Goal: Find specific page/section: Find specific page/section

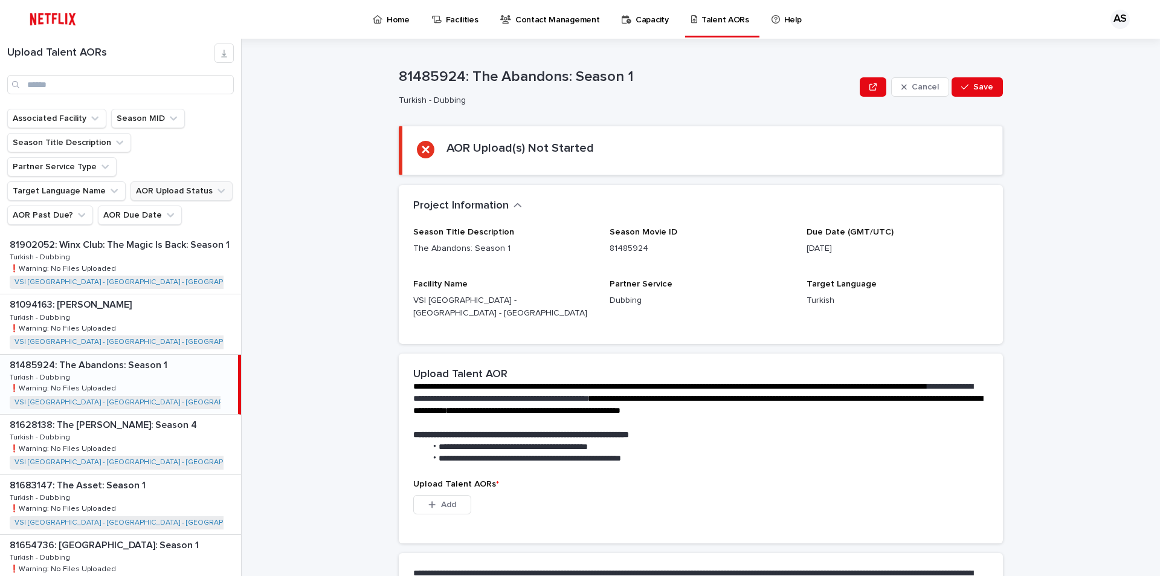
click at [215, 185] on icon "AOR Upload Status" at bounding box center [221, 191] width 12 height 12
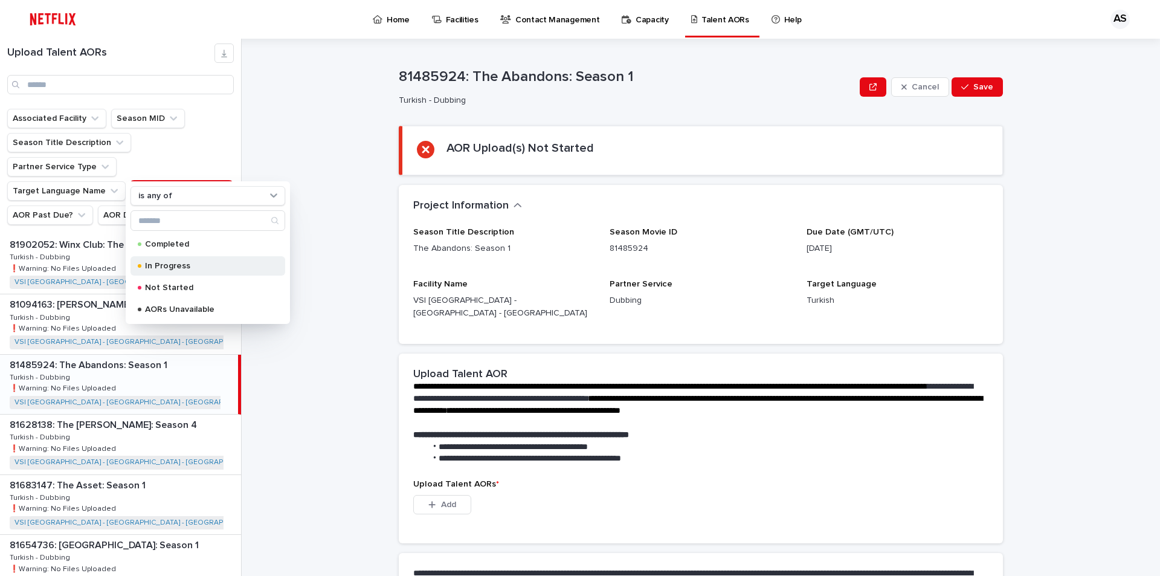
click at [184, 263] on p "In Progress" at bounding box center [205, 266] width 121 height 8
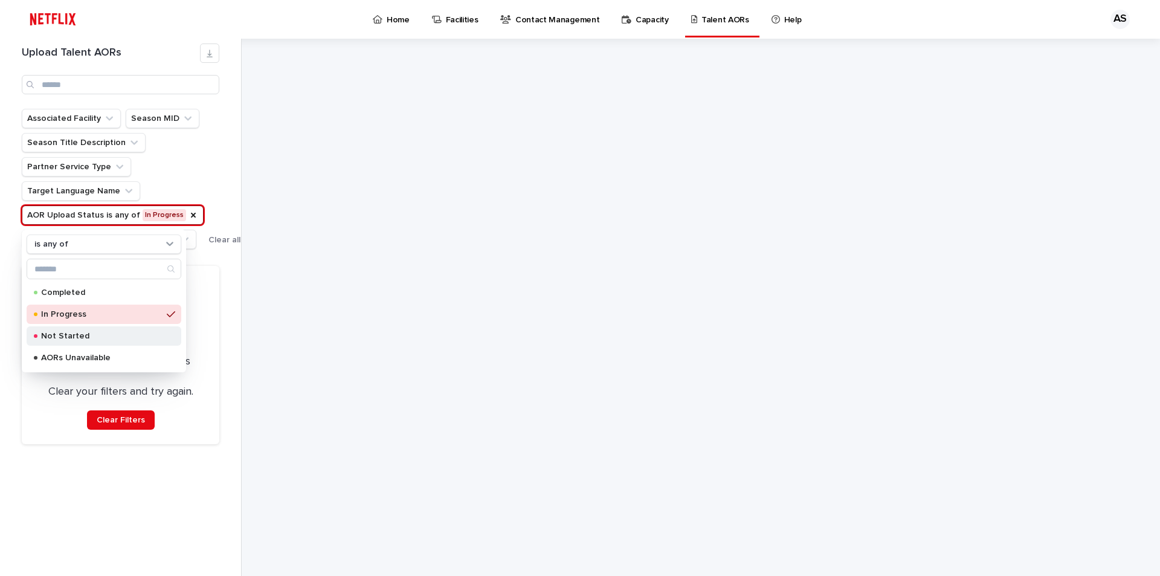
click at [126, 335] on p "Not Started" at bounding box center [101, 336] width 121 height 8
click at [129, 352] on div "AORs Unavailable" at bounding box center [104, 357] width 155 height 19
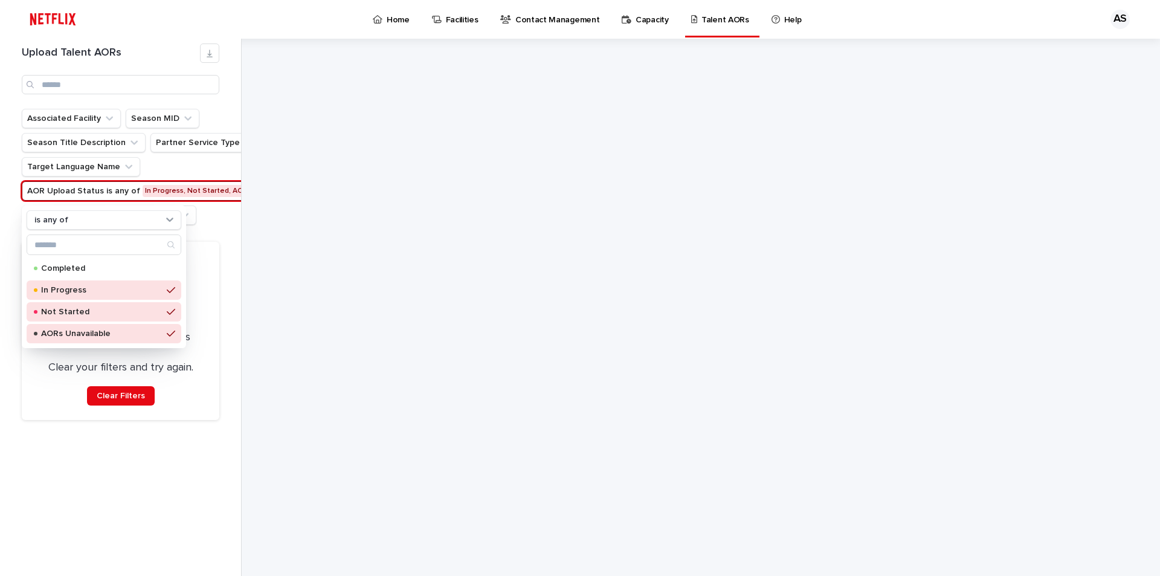
click at [212, 225] on ul "Associated Facility Season MID Season Title Description Partner Service Type Ta…" at bounding box center [149, 166] width 260 height 121
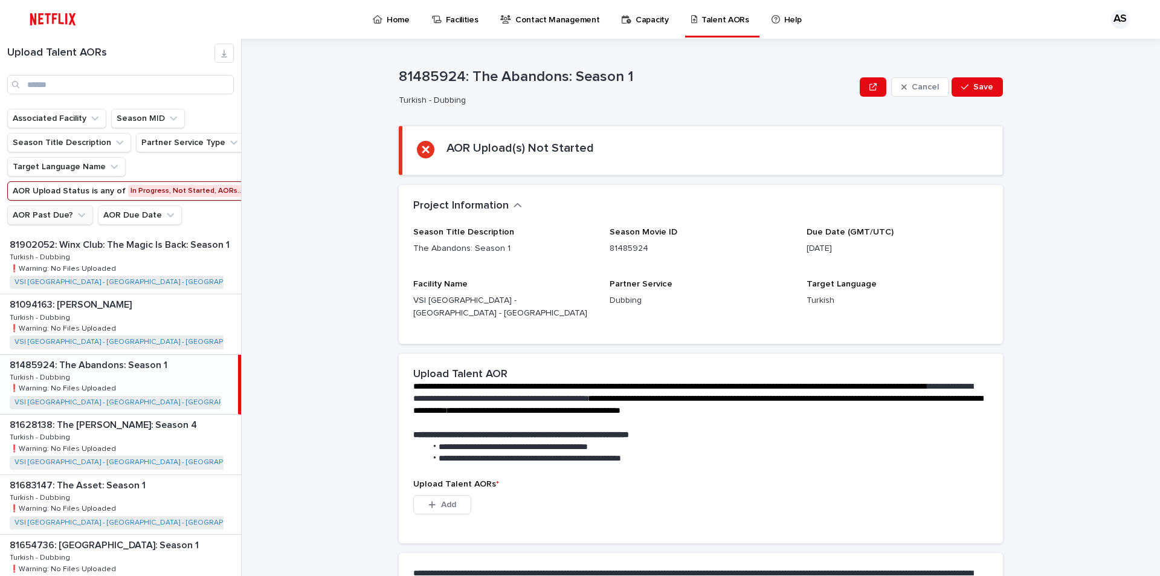
click at [76, 216] on icon "AOR Past Due?" at bounding box center [82, 215] width 12 height 12
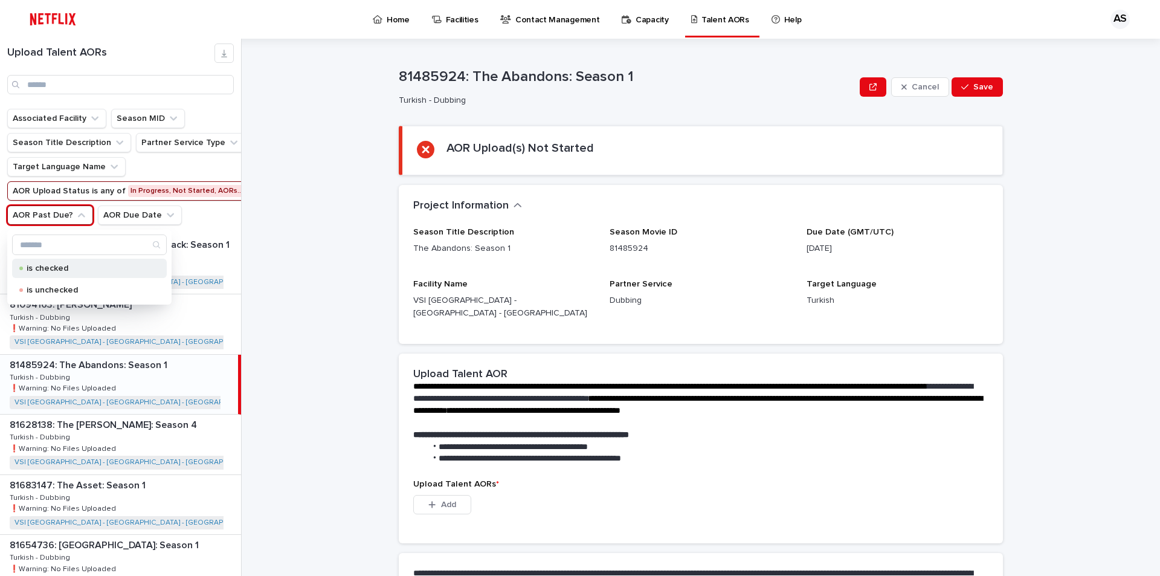
click at [66, 266] on p "is checked" at bounding box center [87, 268] width 121 height 8
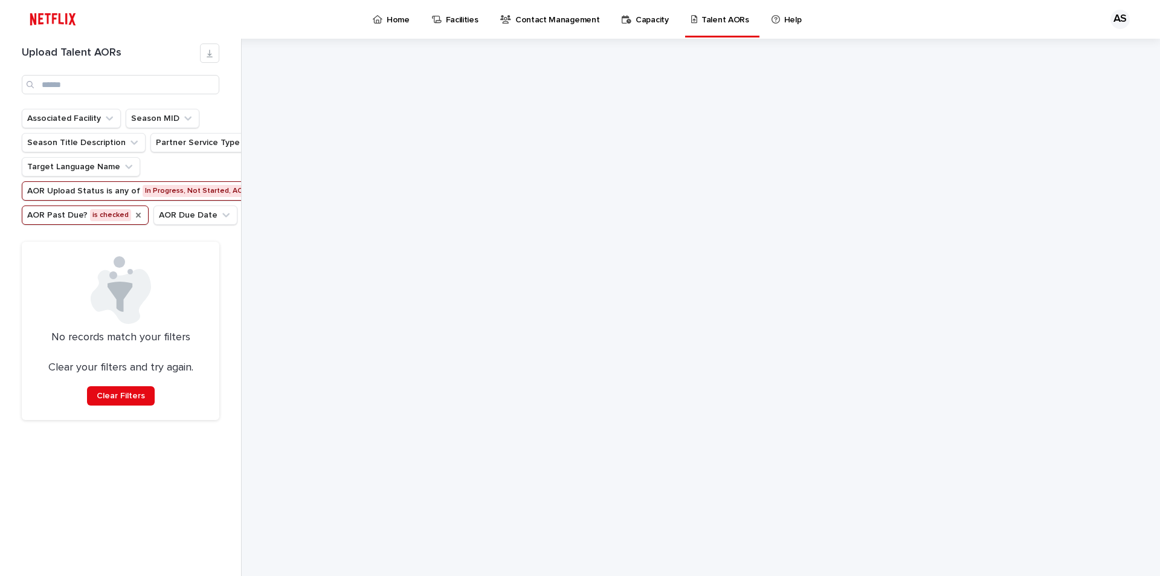
click at [134, 213] on icon "AOR Past Due?" at bounding box center [138, 215] width 10 height 10
click at [219, 211] on ul "Associated Facility Season MID Season Title Description Partner Service Type Ta…" at bounding box center [149, 166] width 260 height 121
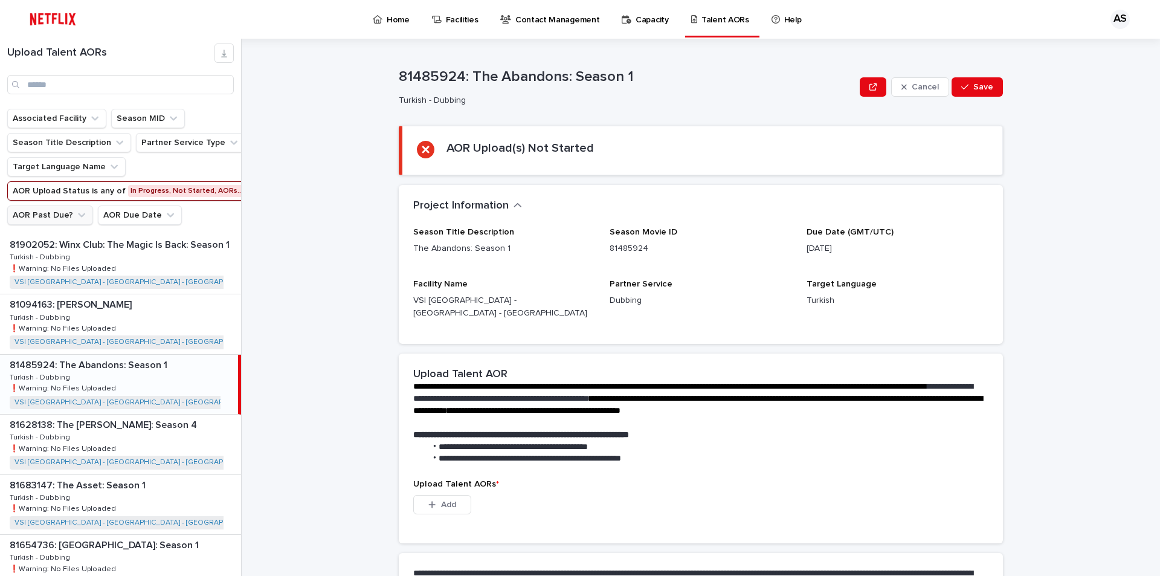
click at [248, 188] on icon "AOR Upload Status" at bounding box center [253, 191] width 10 height 10
click at [169, 245] on div "81902052: Winx Club: The Magic Is Back: Season 1 81902052: Winx Club: The Magic…" at bounding box center [120, 263] width 241 height 59
